Goal: Navigation & Orientation: Find specific page/section

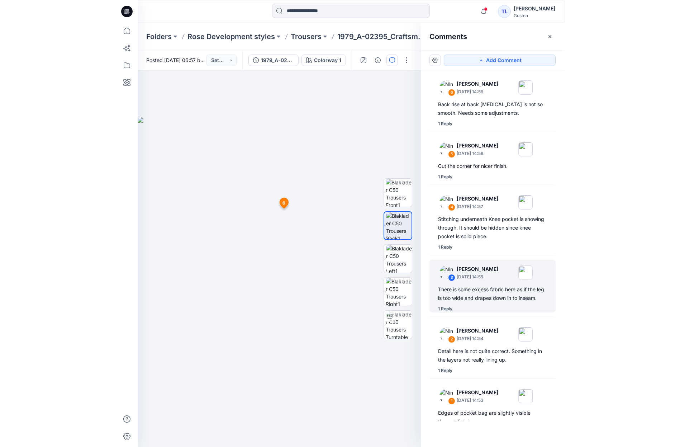
scroll to position [28, 0]
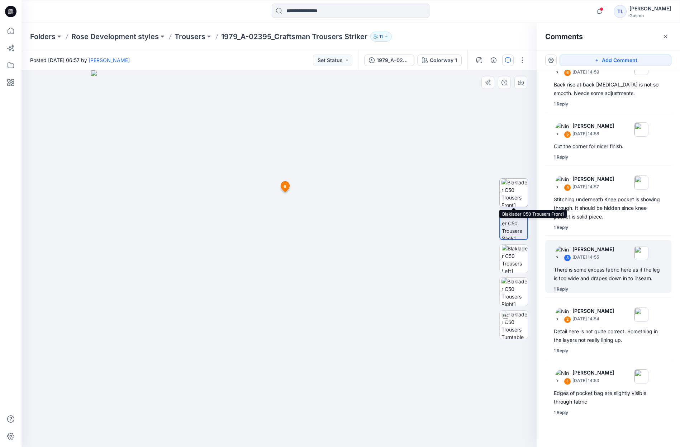
click at [448, 198] on img at bounding box center [515, 193] width 26 height 28
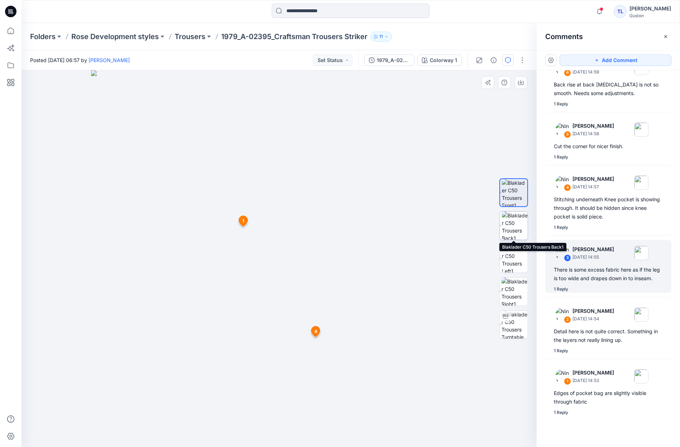
click at [448, 234] on img at bounding box center [515, 226] width 26 height 28
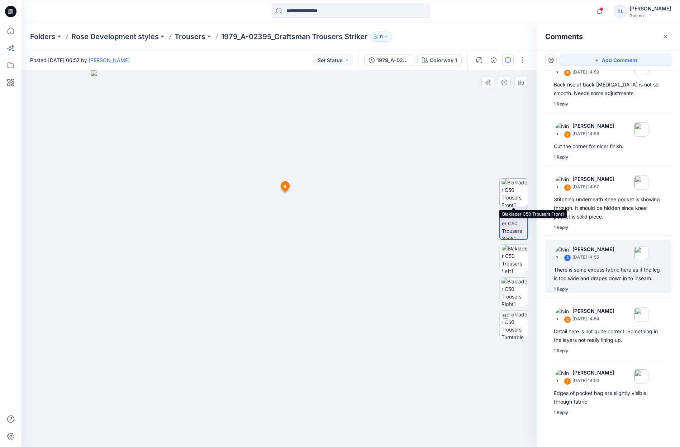
click at [448, 196] on img at bounding box center [515, 193] width 26 height 28
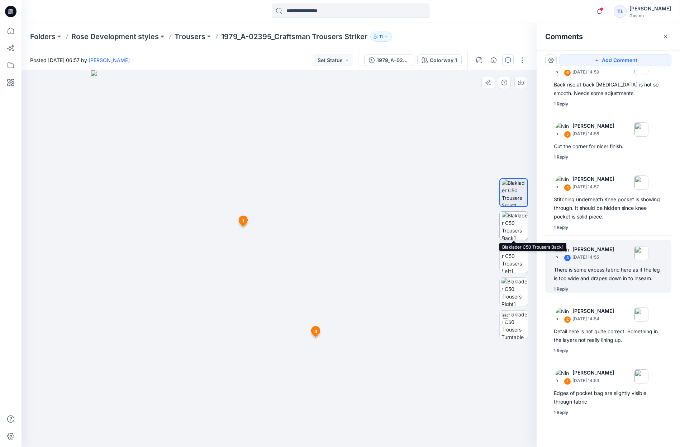
click at [448, 220] on img at bounding box center [515, 226] width 26 height 28
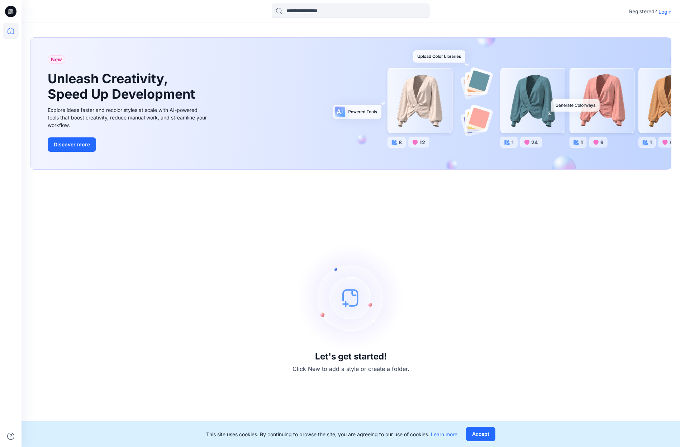
click at [666, 14] on p "Login" at bounding box center [665, 12] width 13 height 8
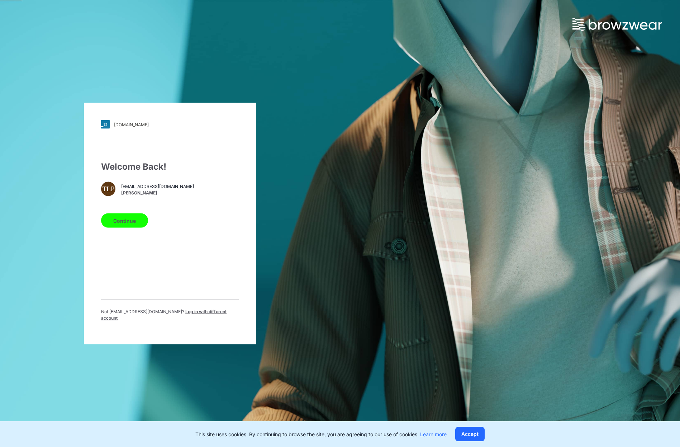
click at [130, 228] on button "Continue" at bounding box center [124, 220] width 47 height 14
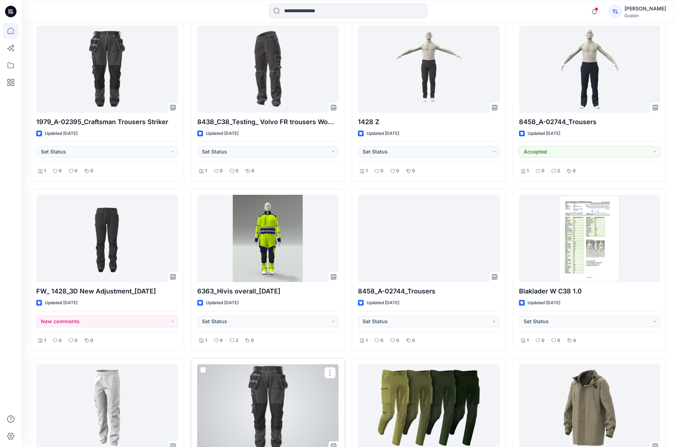
scroll to position [335, 0]
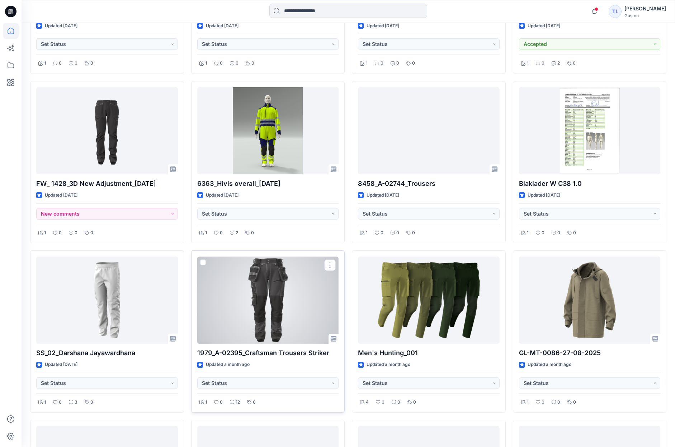
click at [262, 321] on div at bounding box center [268, 299] width 142 height 87
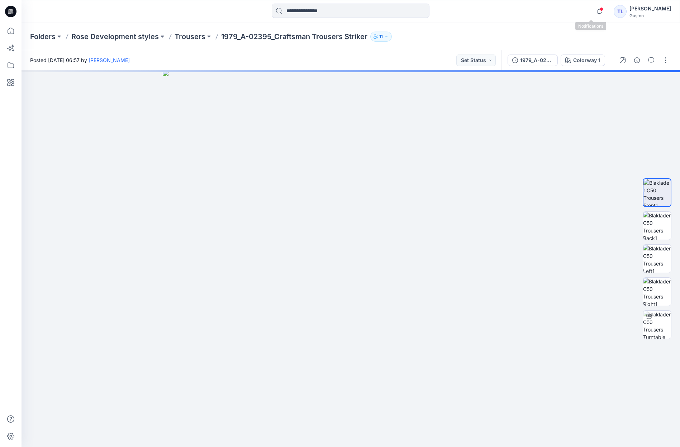
click at [600, 10] on span at bounding box center [602, 9] width 4 height 4
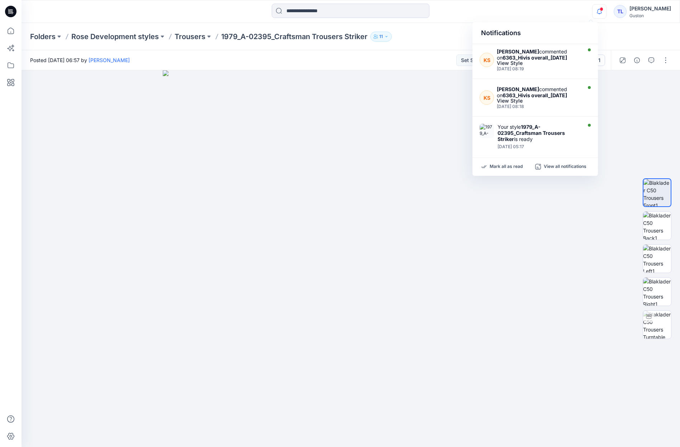
click at [534, 10] on div "Notifications KS [PERSON_NAME] commented on 6363_Hivis overall_[DATE] View Styl…" at bounding box center [351, 12] width 659 height 16
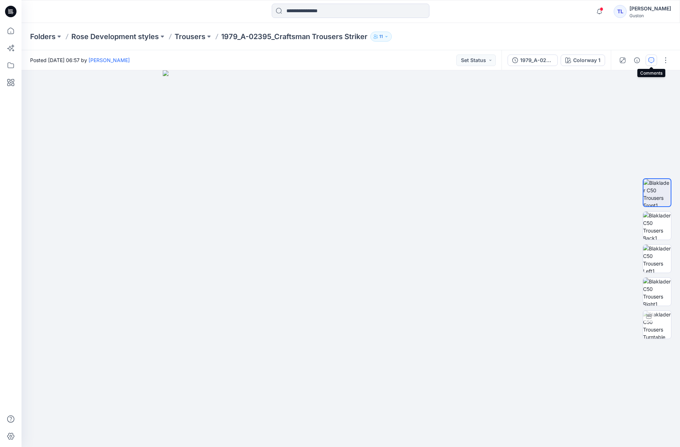
click at [650, 61] on icon "button" at bounding box center [652, 60] width 6 height 6
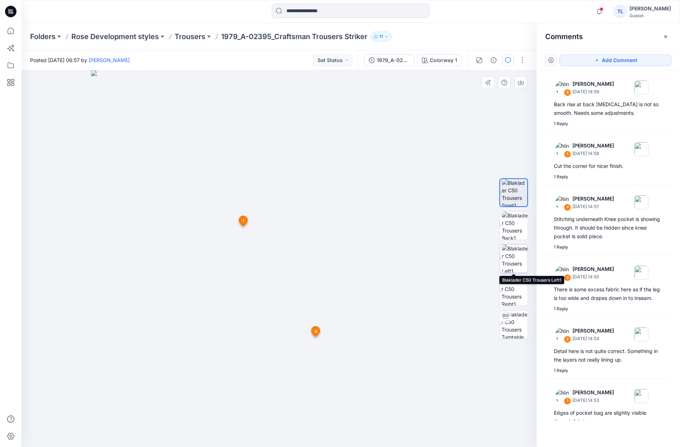
click at [515, 260] on img at bounding box center [515, 259] width 26 height 28
